Goal: Book appointment/travel/reservation

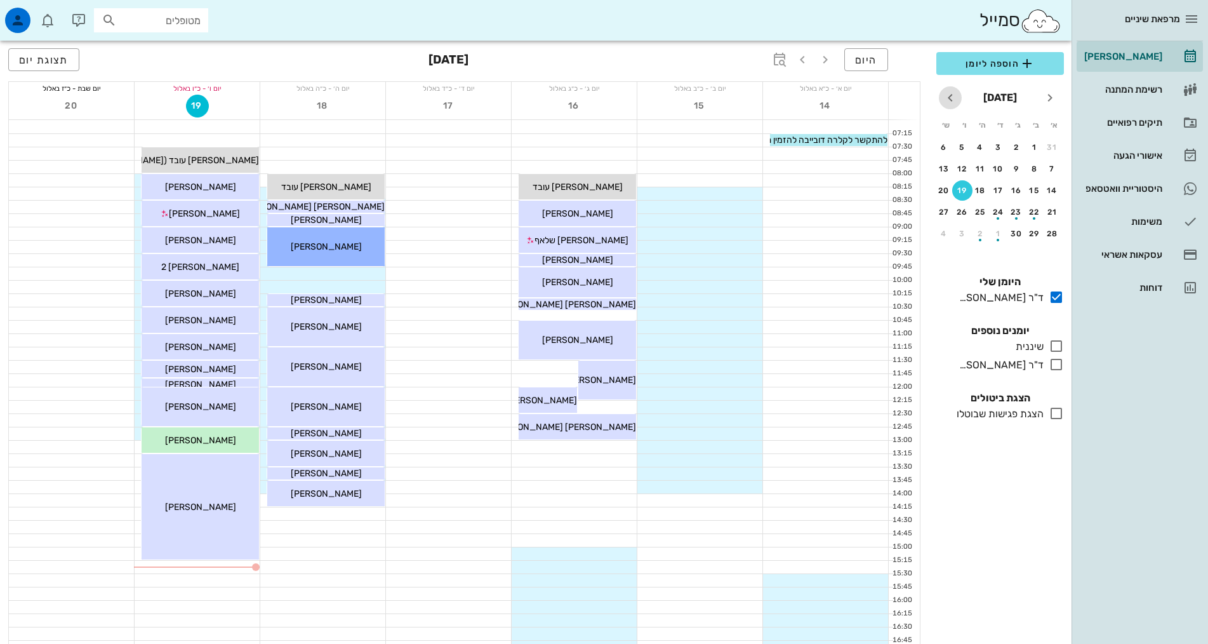
click at [949, 99] on icon "חודש הבא" at bounding box center [950, 97] width 15 height 15
click at [1016, 146] on div "2" at bounding box center [1016, 147] width 20 height 9
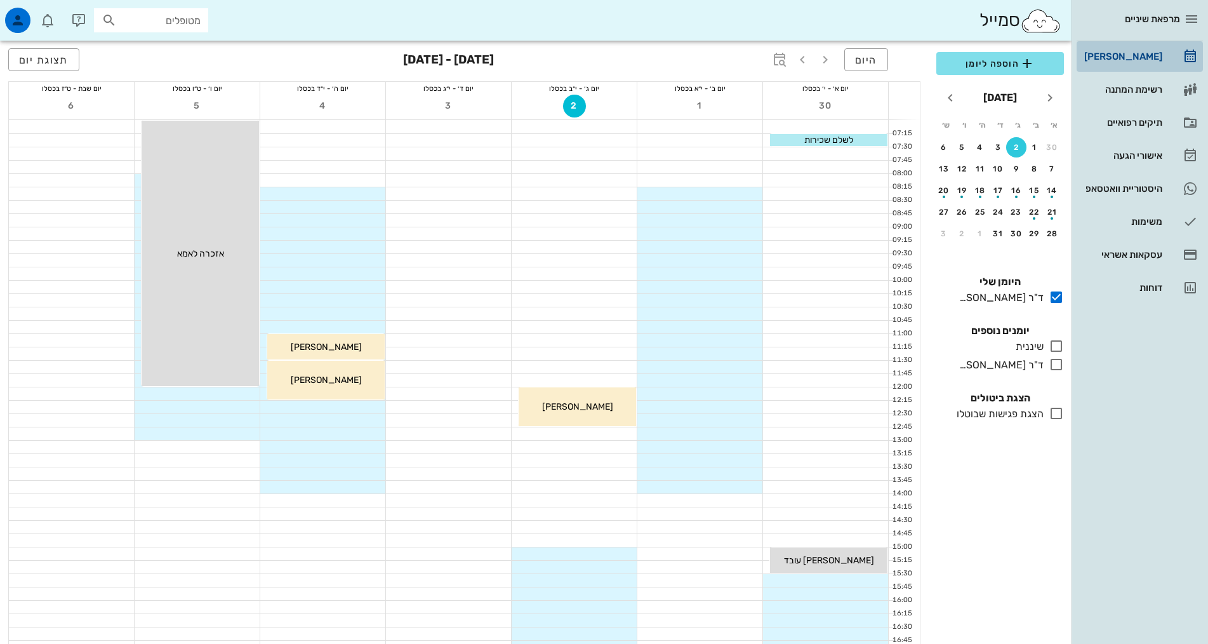
click at [1128, 60] on div "[PERSON_NAME]" at bounding box center [1122, 56] width 81 height 10
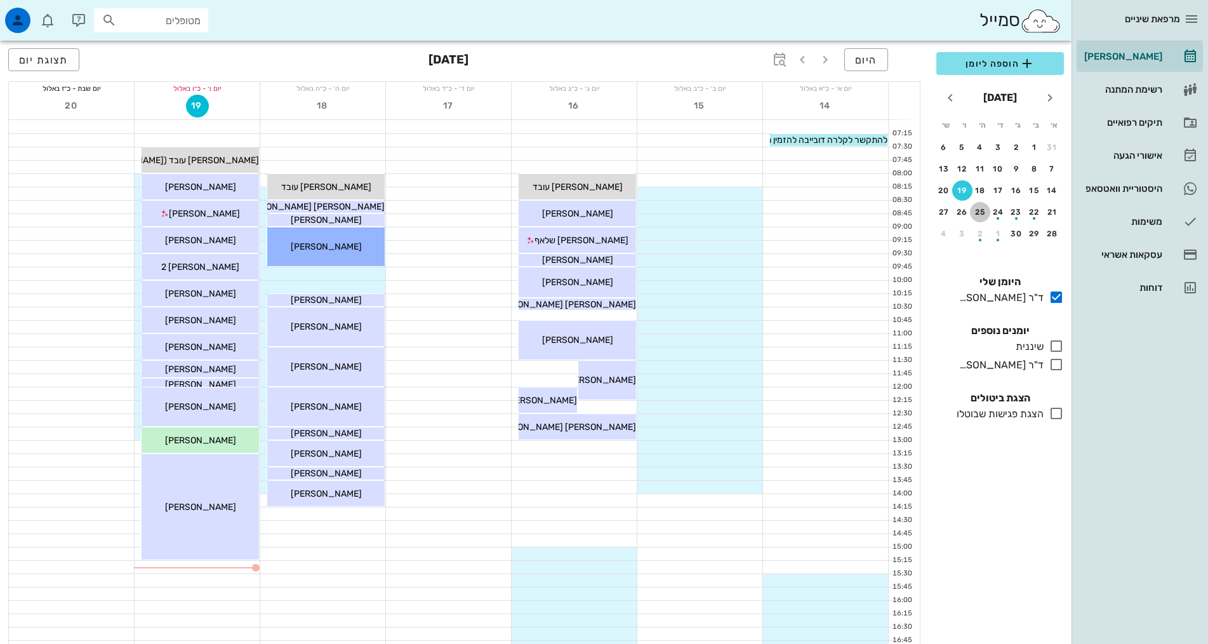
click at [985, 217] on button "25" at bounding box center [980, 212] width 20 height 20
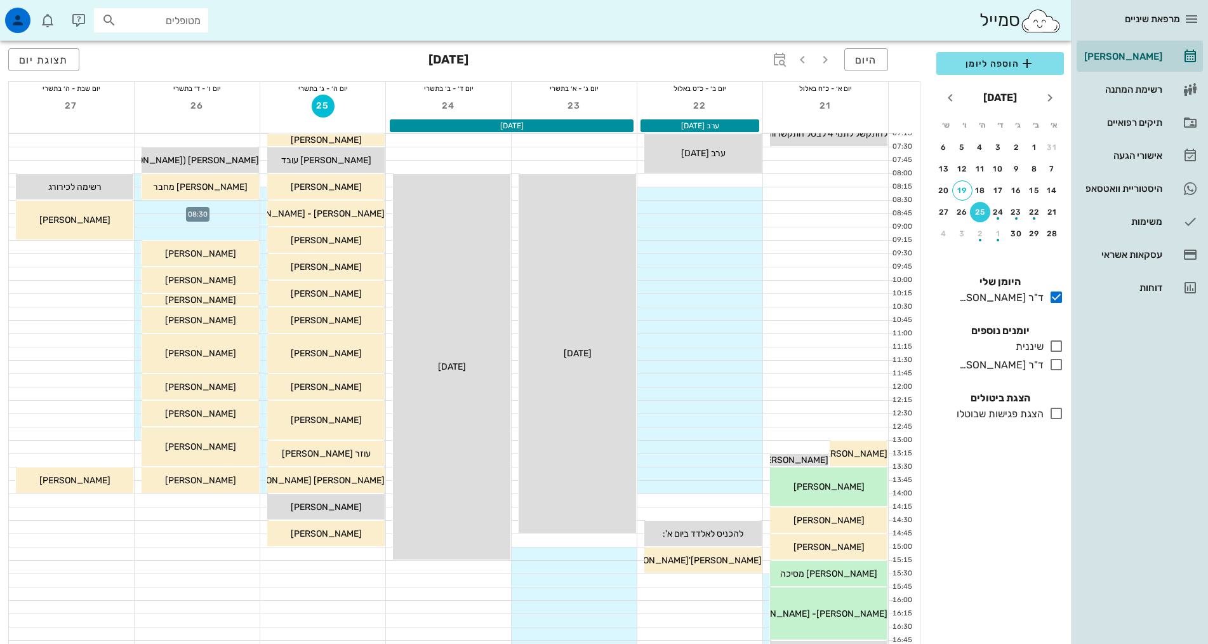
click at [232, 206] on div at bounding box center [197, 207] width 125 height 13
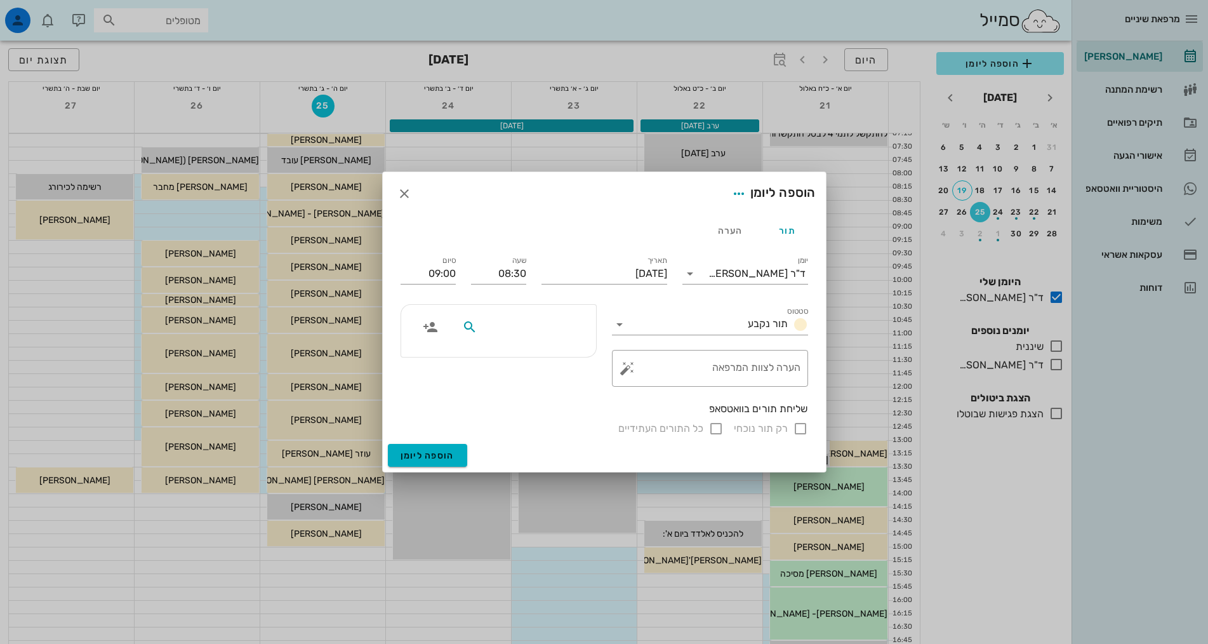
click at [532, 321] on input "text" at bounding box center [529, 327] width 98 height 17
type input "קרינ"
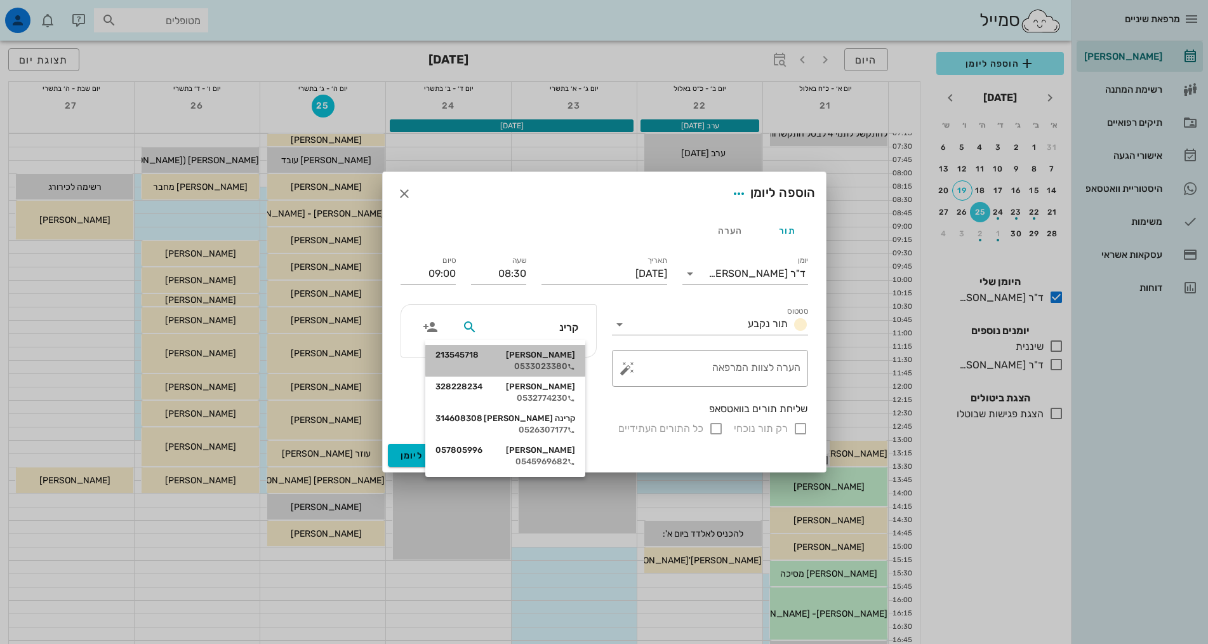
click at [558, 360] on div "[PERSON_NAME] 213545718 0533023380" at bounding box center [505, 361] width 140 height 32
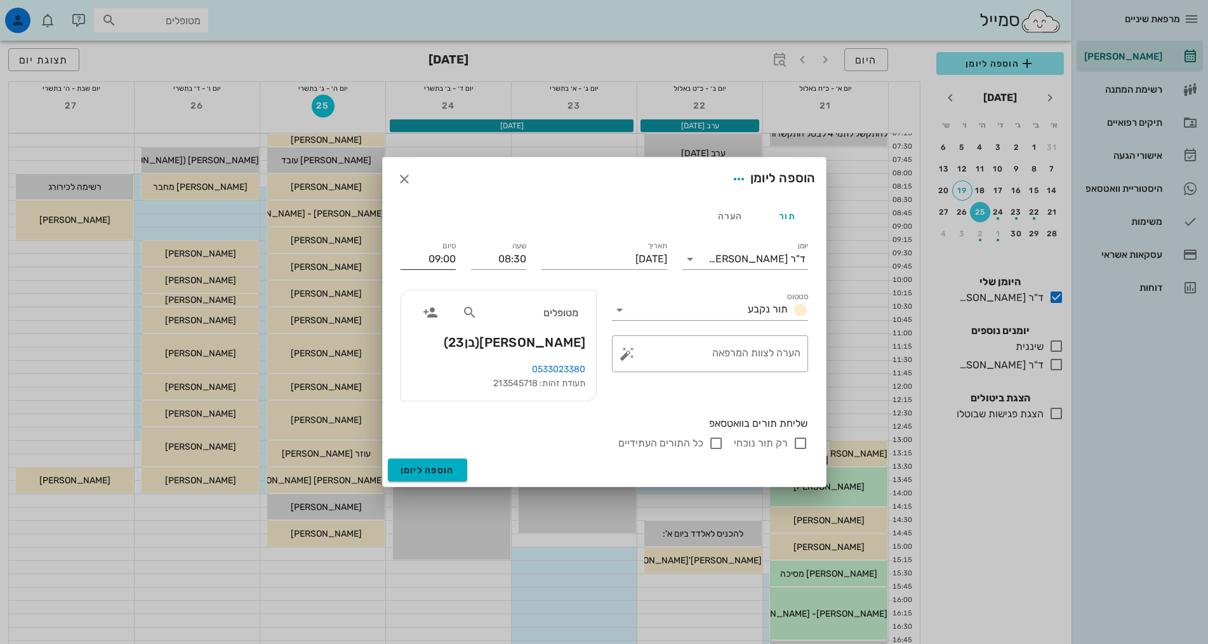
click at [441, 255] on input "09:00" at bounding box center [428, 259] width 55 height 20
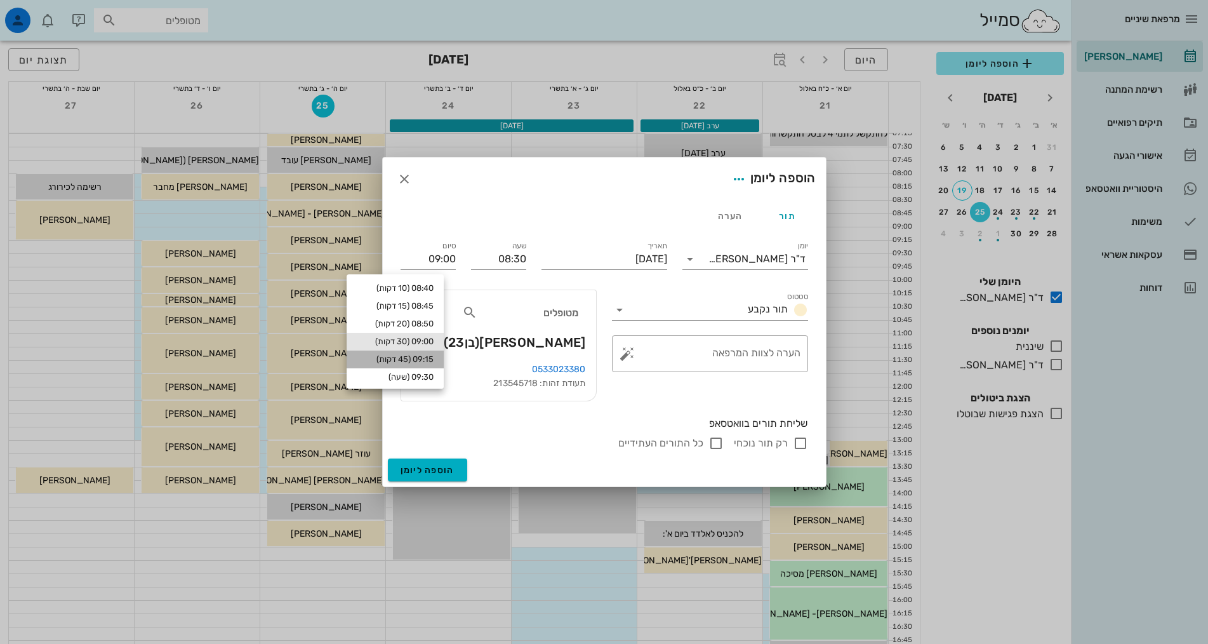
click at [424, 362] on div "09:15 (45 דקות)" at bounding box center [395, 359] width 77 height 10
type input "09:15"
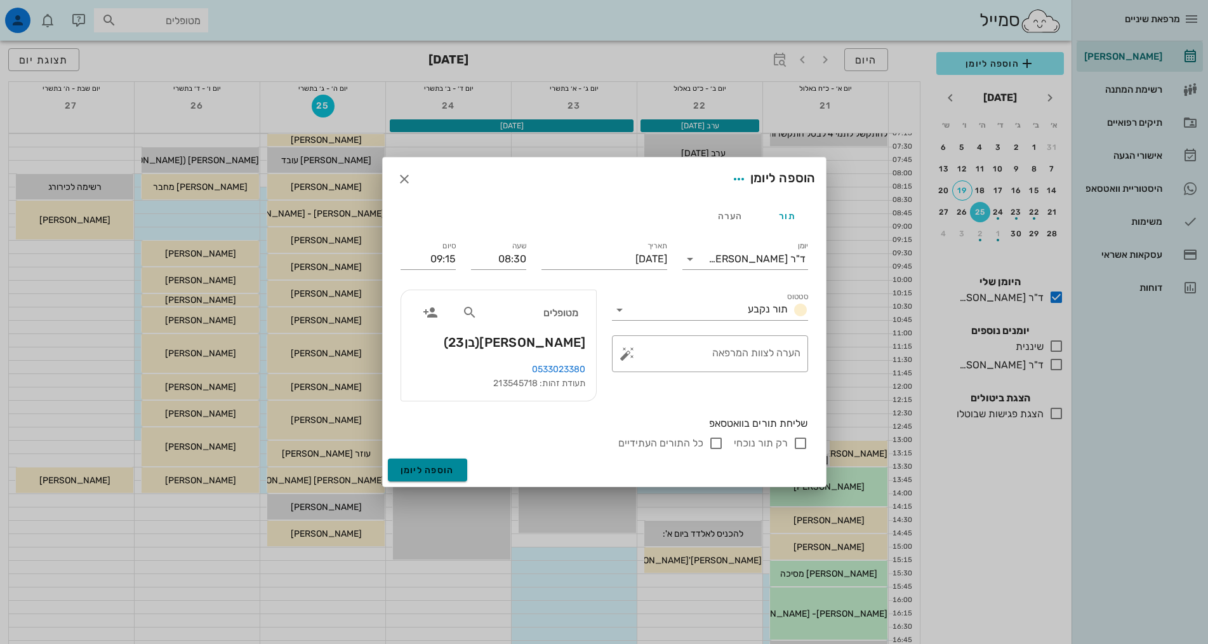
click at [447, 469] on span "הוספה ליומן" at bounding box center [428, 470] width 54 height 11
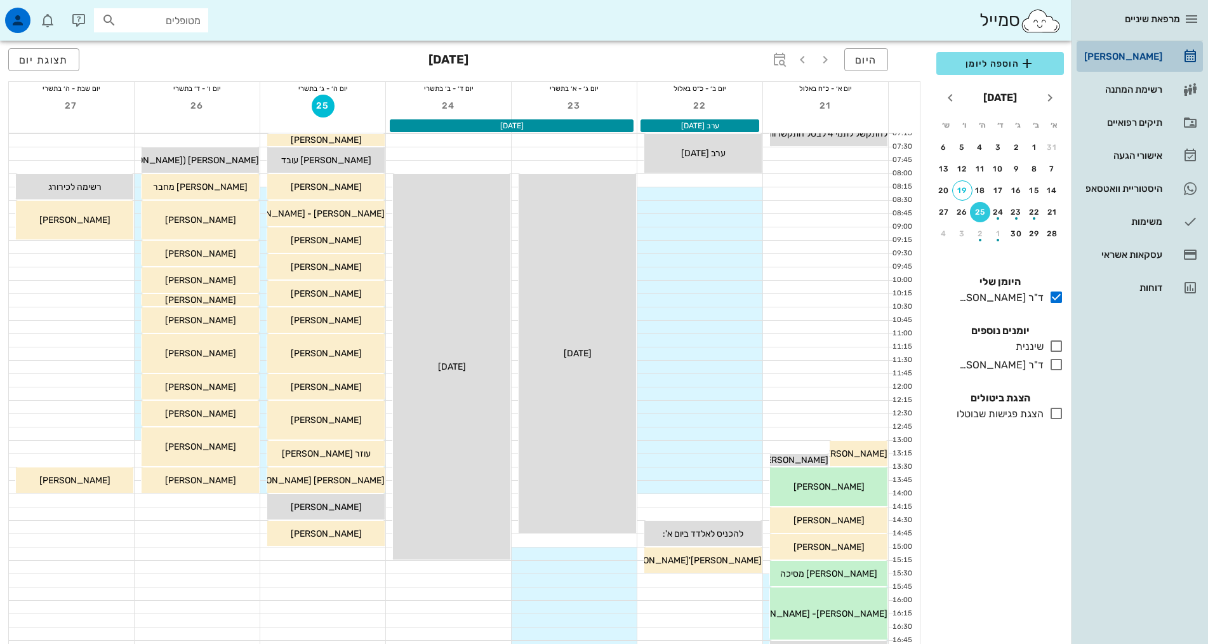
click at [1137, 58] on div "[PERSON_NAME]" at bounding box center [1122, 56] width 81 height 10
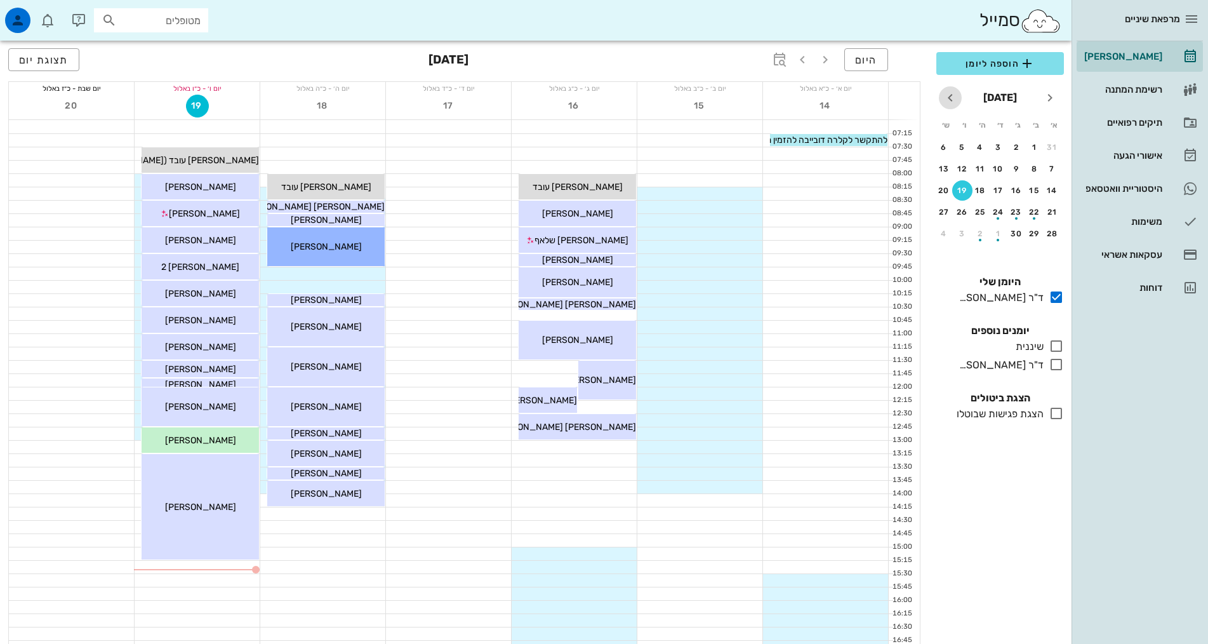
click at [952, 100] on icon "חודש הבא" at bounding box center [950, 97] width 15 height 15
click at [1015, 148] on div "2" at bounding box center [1016, 147] width 20 height 9
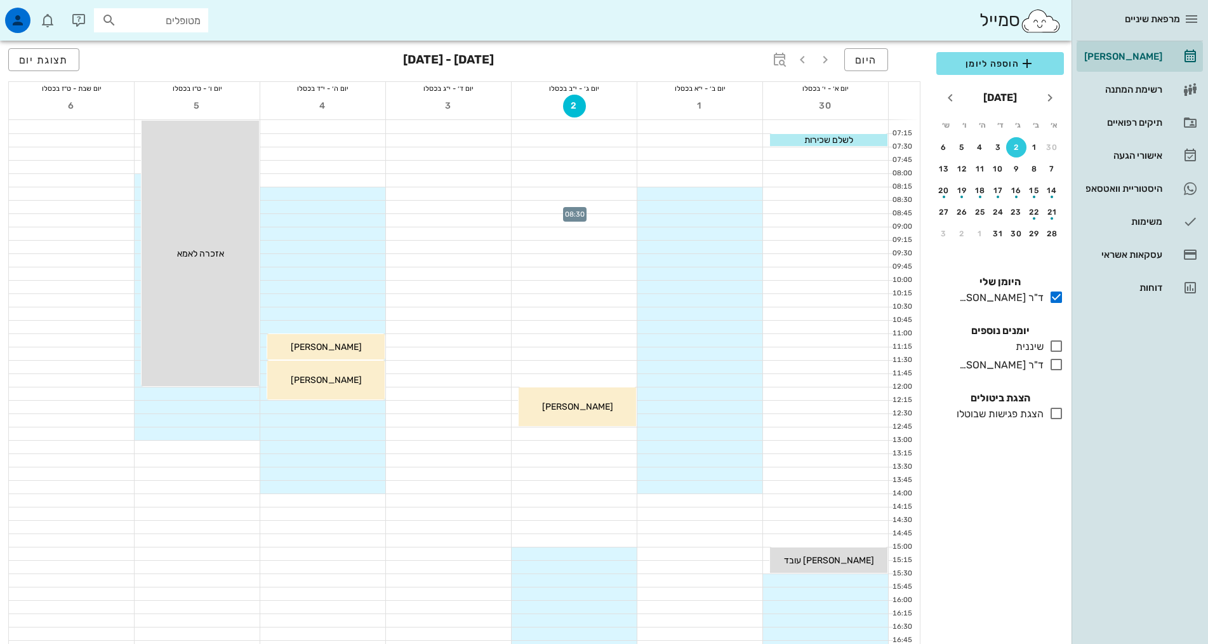
click at [608, 206] on div at bounding box center [574, 207] width 125 height 13
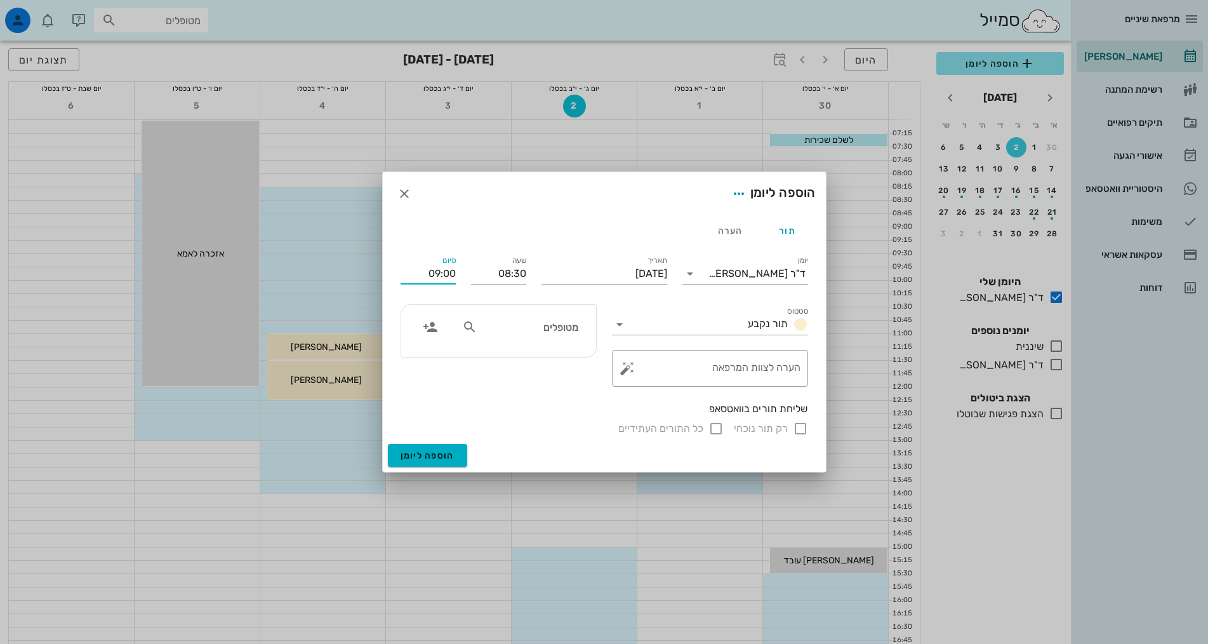
click at [441, 274] on input "09:00" at bounding box center [428, 273] width 55 height 20
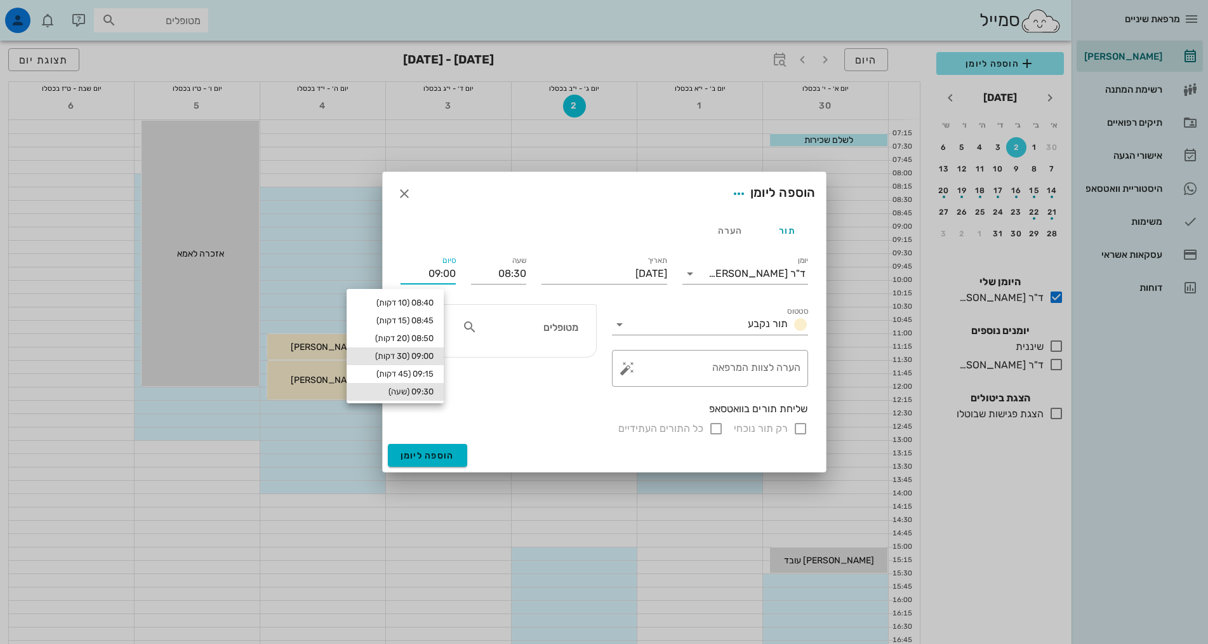
click at [433, 392] on div "09:30 (שעה)" at bounding box center [395, 392] width 77 height 10
type input "09:30"
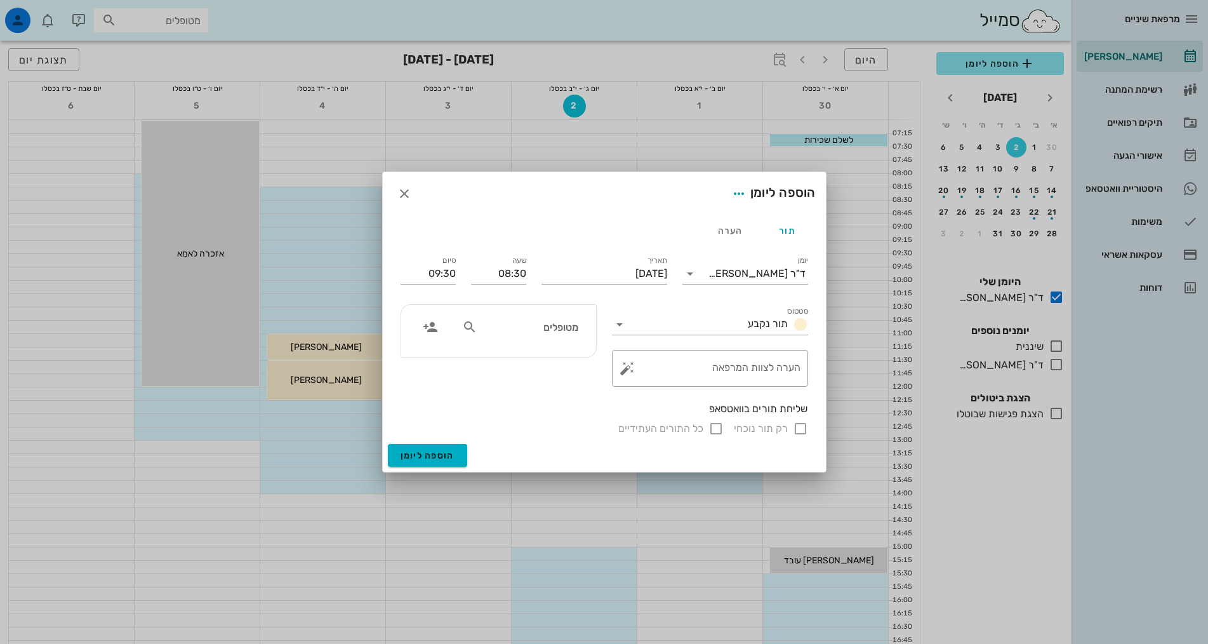
drag, startPoint x: 555, startPoint y: 330, endPoint x: 564, endPoint y: 324, distance: 10.6
click at [557, 328] on input "מטופלים" at bounding box center [529, 327] width 98 height 17
type input "קרינ"
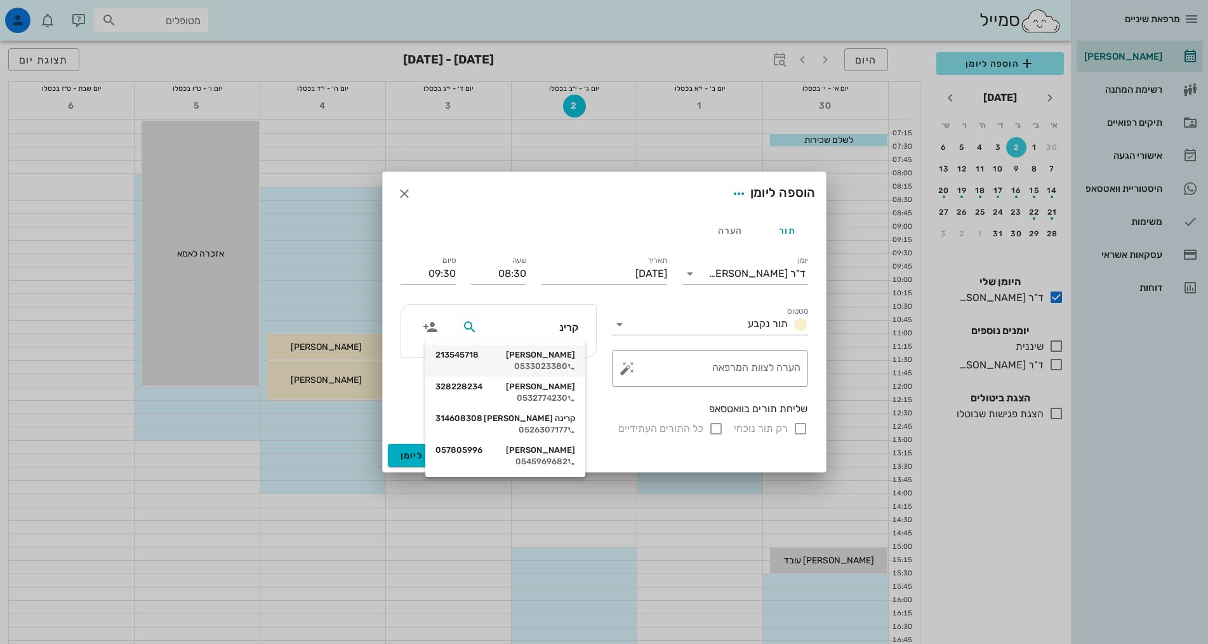
click at [543, 362] on div "0533023380" at bounding box center [505, 366] width 140 height 10
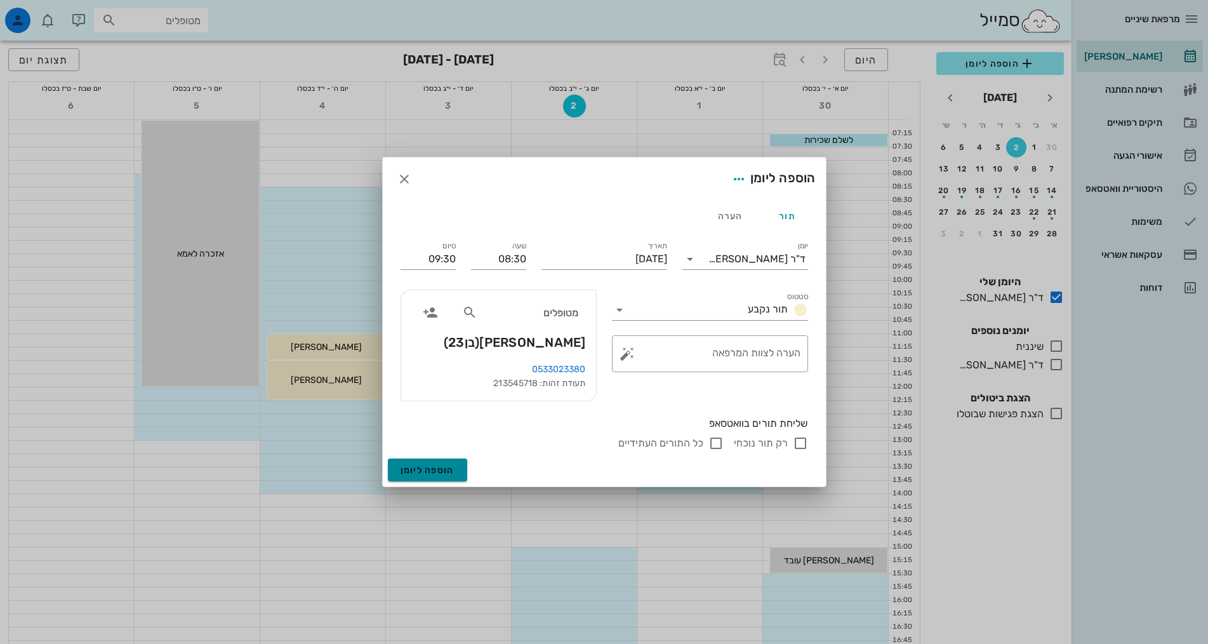
click at [423, 476] on button "הוספה ליומן" at bounding box center [427, 469] width 79 height 23
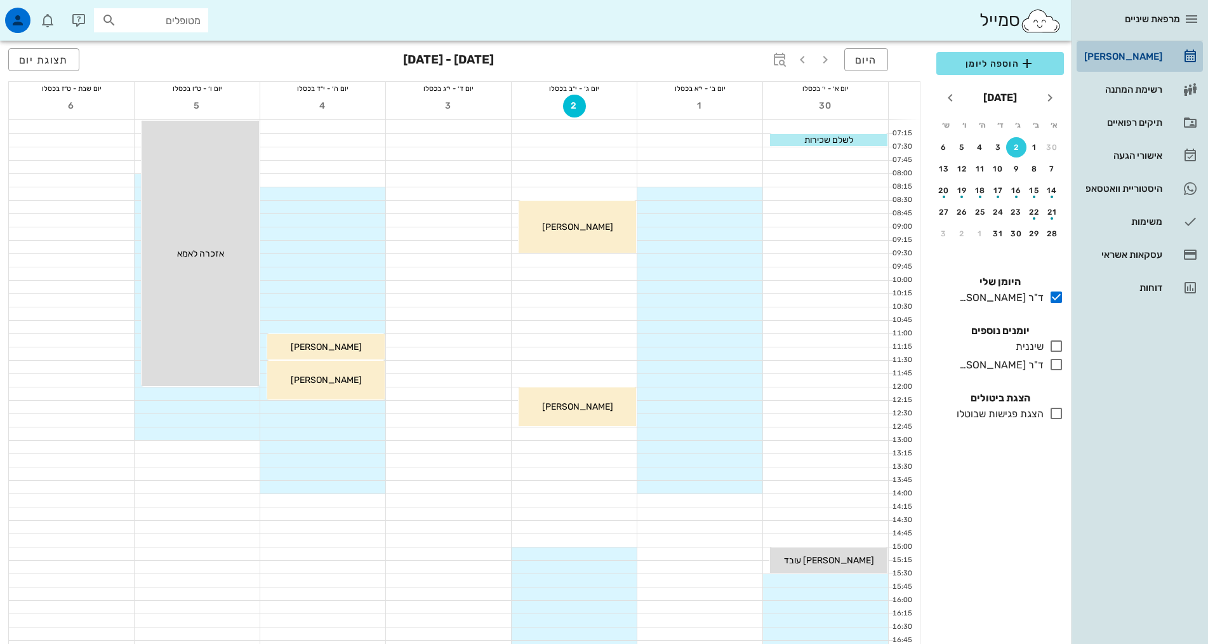
click at [1128, 58] on div "[PERSON_NAME]" at bounding box center [1122, 56] width 81 height 10
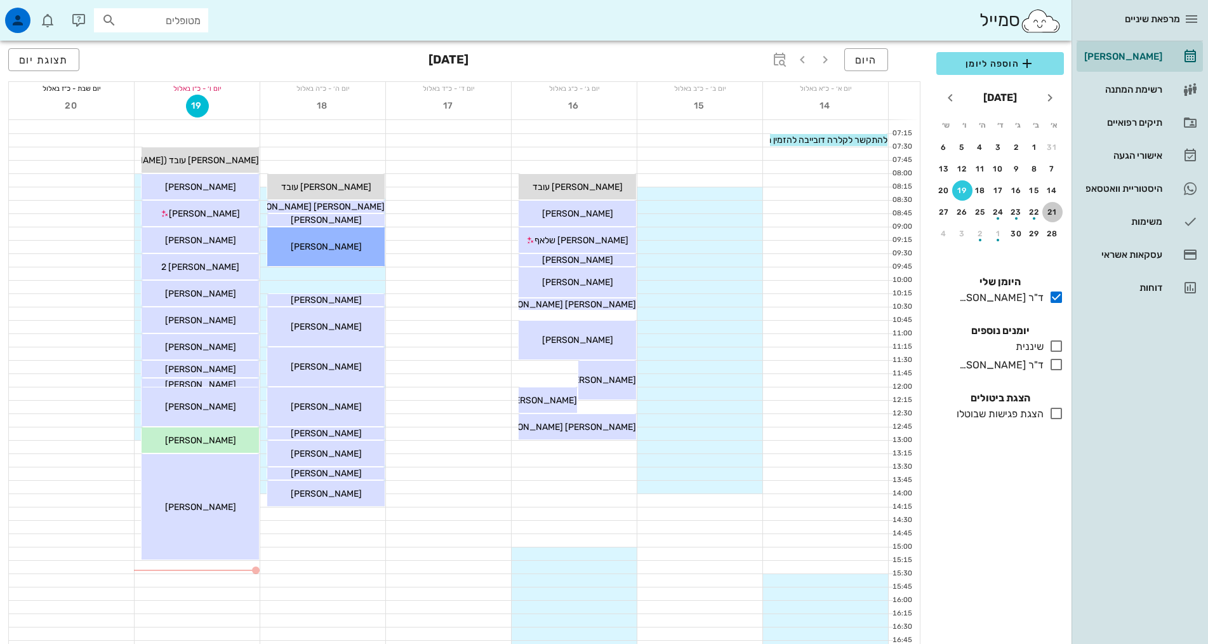
click at [1050, 214] on div "21" at bounding box center [1052, 212] width 20 height 9
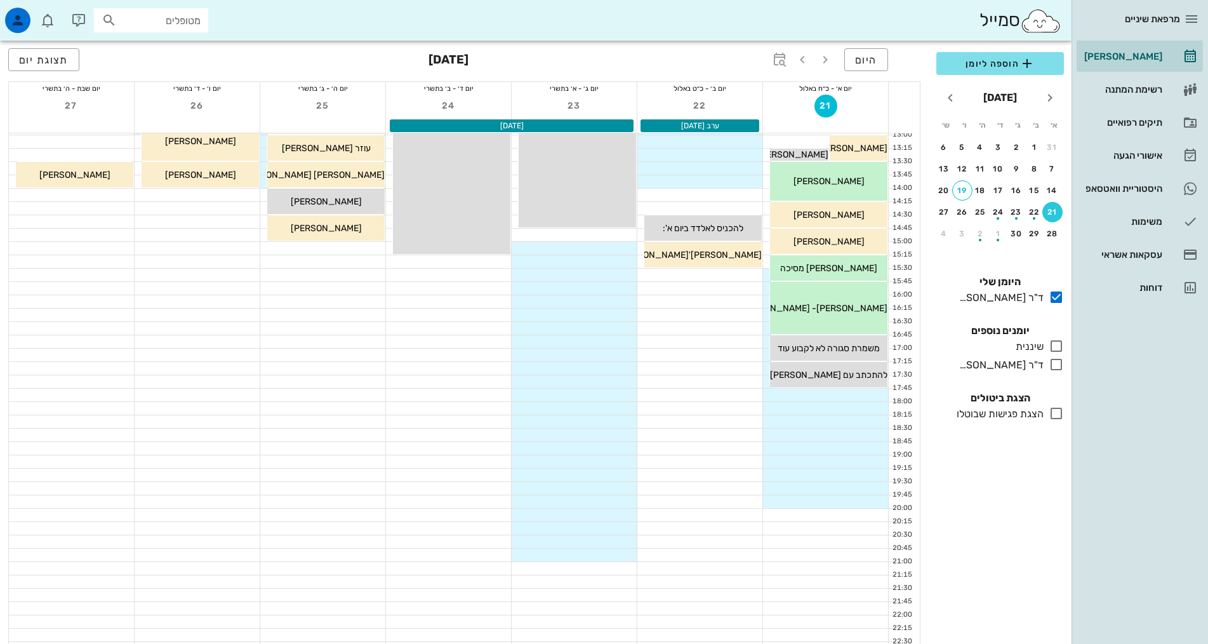
scroll to position [317, 0]
